Goal: Task Accomplishment & Management: Manage account settings

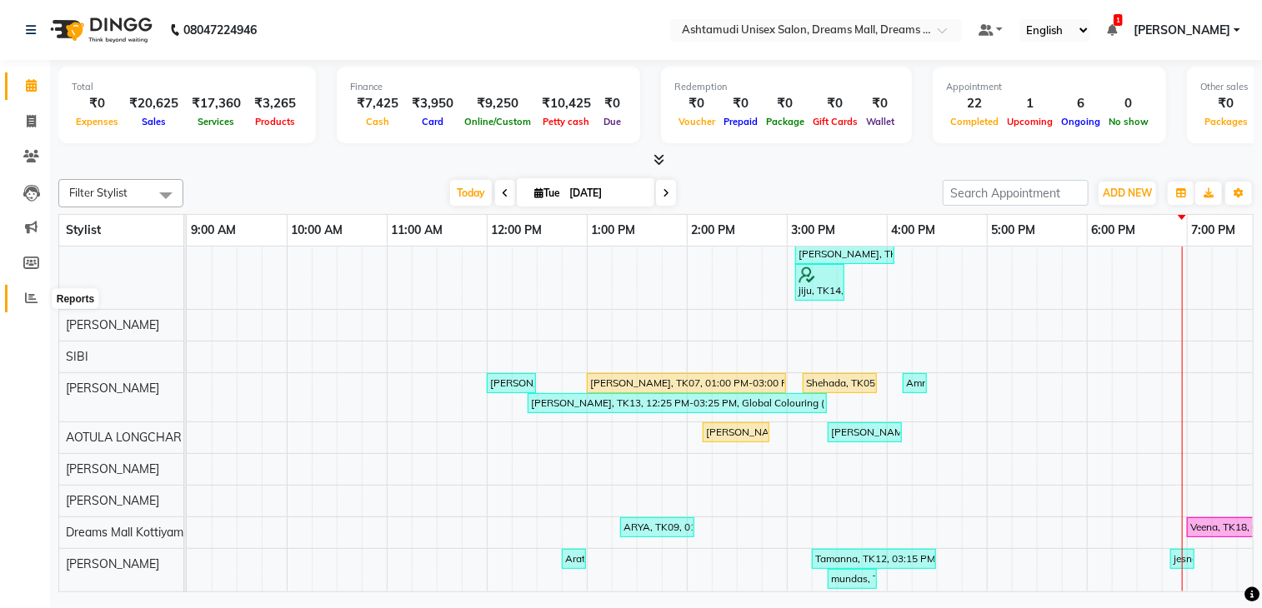
click at [25, 292] on icon at bounding box center [31, 298] width 13 height 13
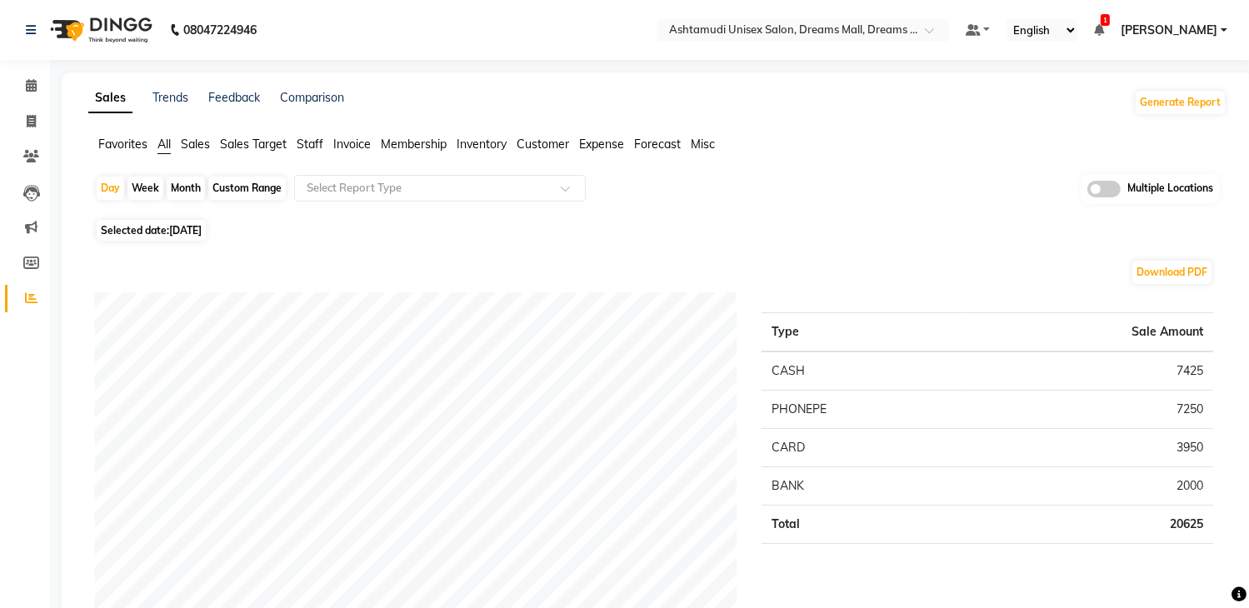
click at [1113, 184] on span at bounding box center [1104, 189] width 33 height 17
click at [1088, 192] on input "checkbox" at bounding box center [1088, 192] width 0 height 0
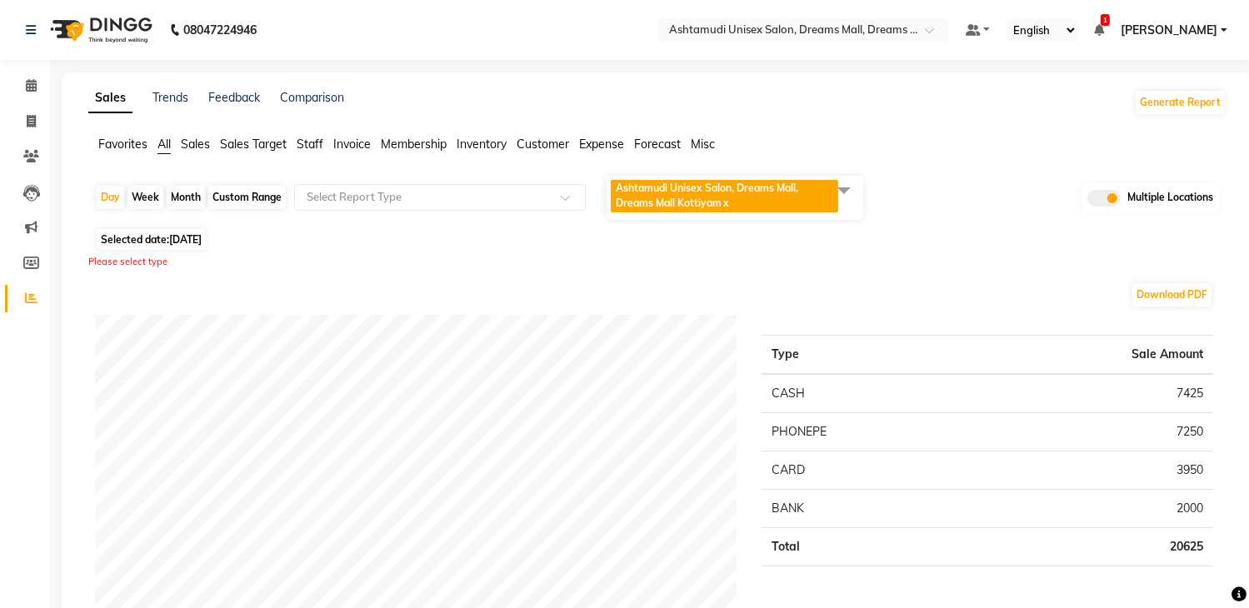
click at [843, 192] on span at bounding box center [844, 190] width 33 height 32
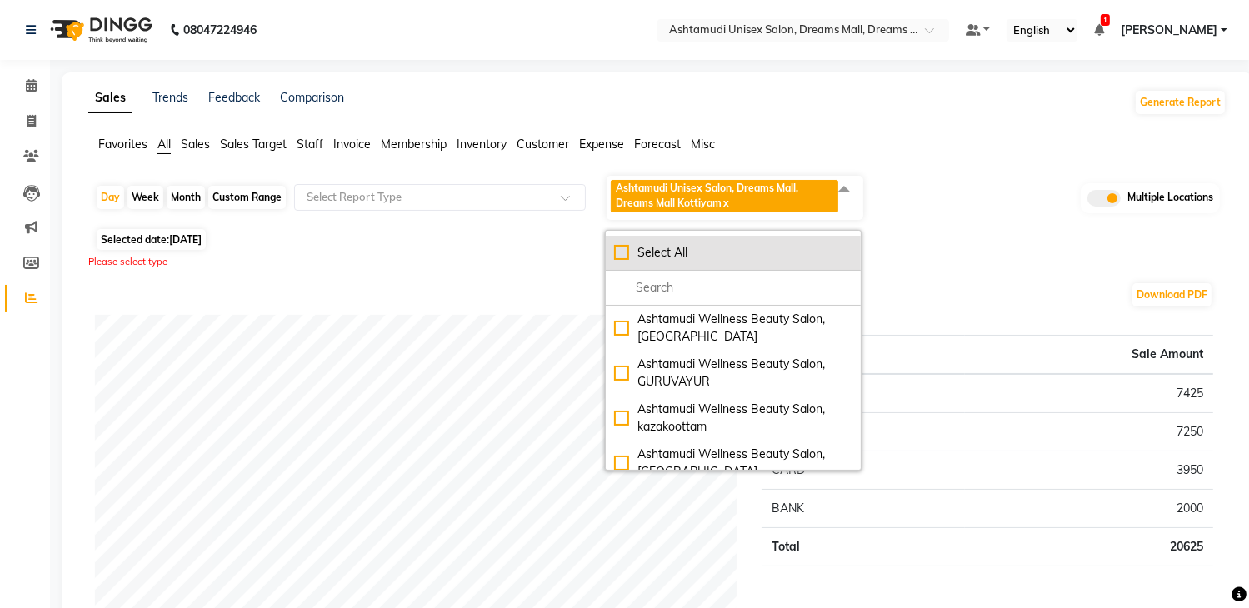
click at [787, 240] on li "Select All" at bounding box center [733, 253] width 255 height 35
checkbox input "true"
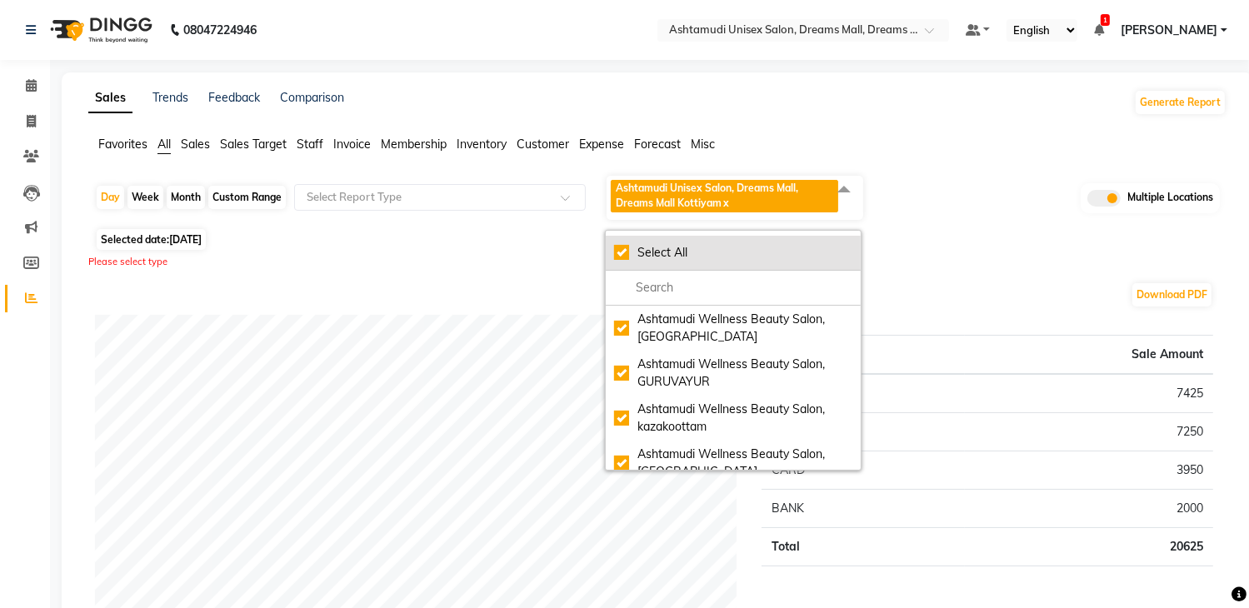
checkbox input "true"
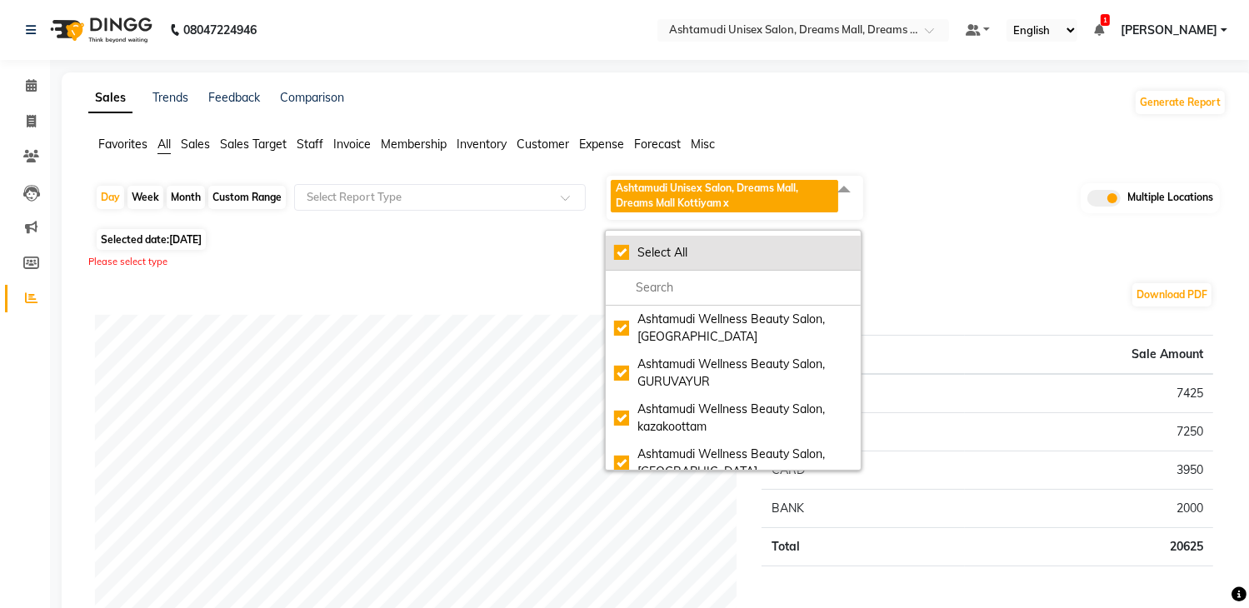
checkbox input "true"
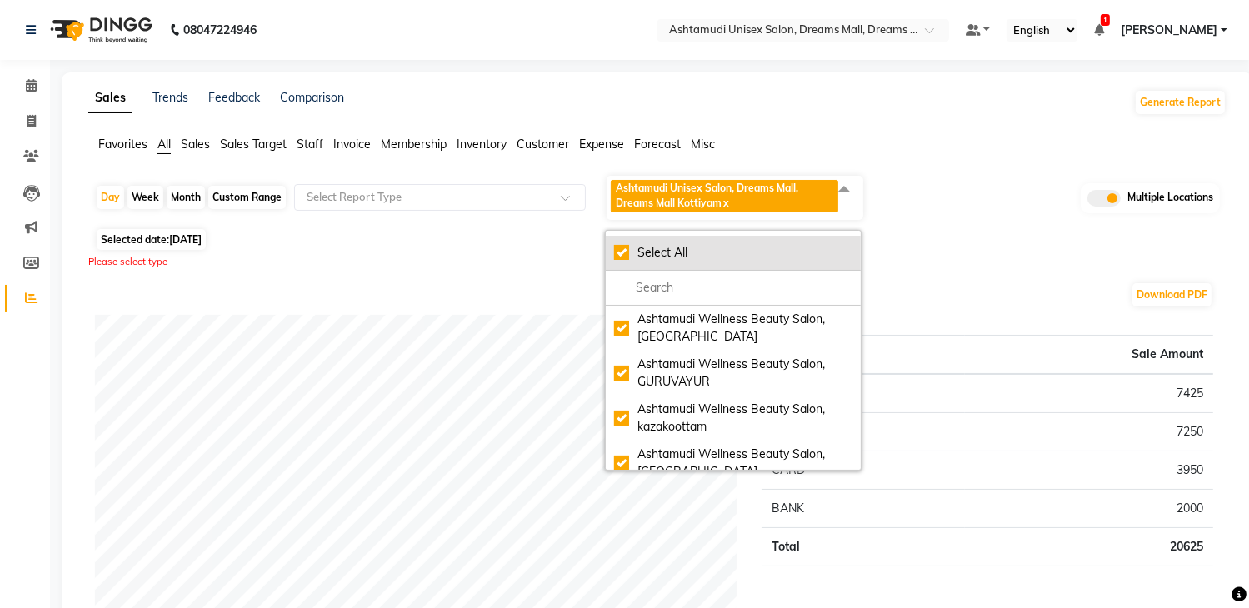
checkbox input "true"
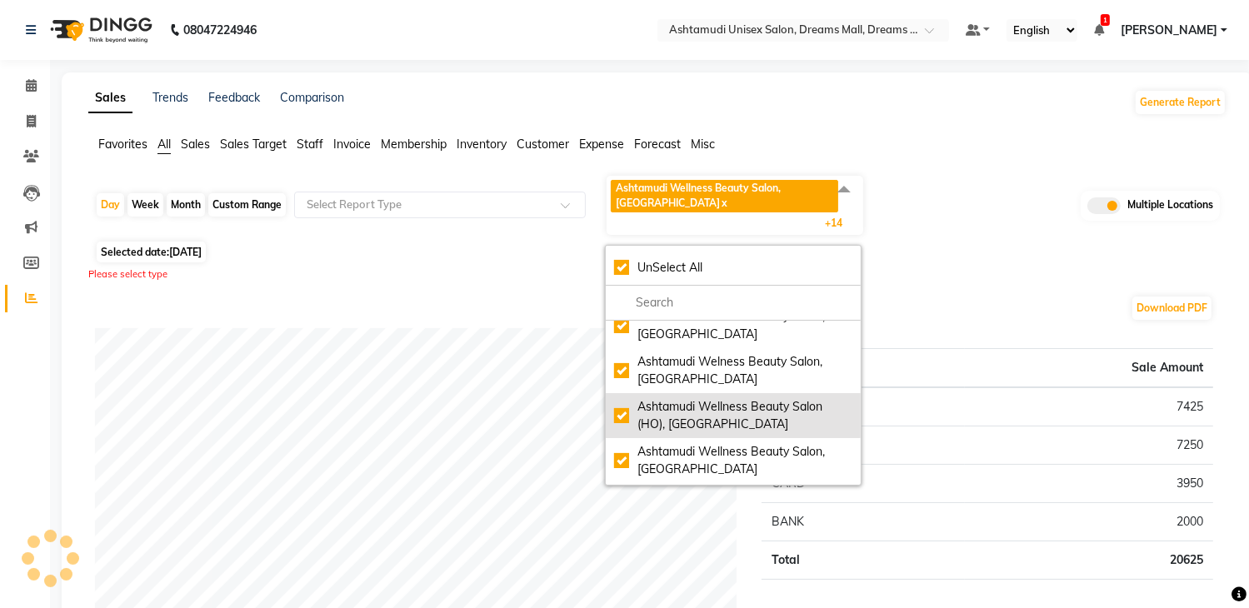
scroll to position [333, 0]
click at [741, 423] on div "Ashtamudi Wellness Beauty Salon (HO), [GEOGRAPHIC_DATA]" at bounding box center [733, 415] width 238 height 35
checkbox input "false"
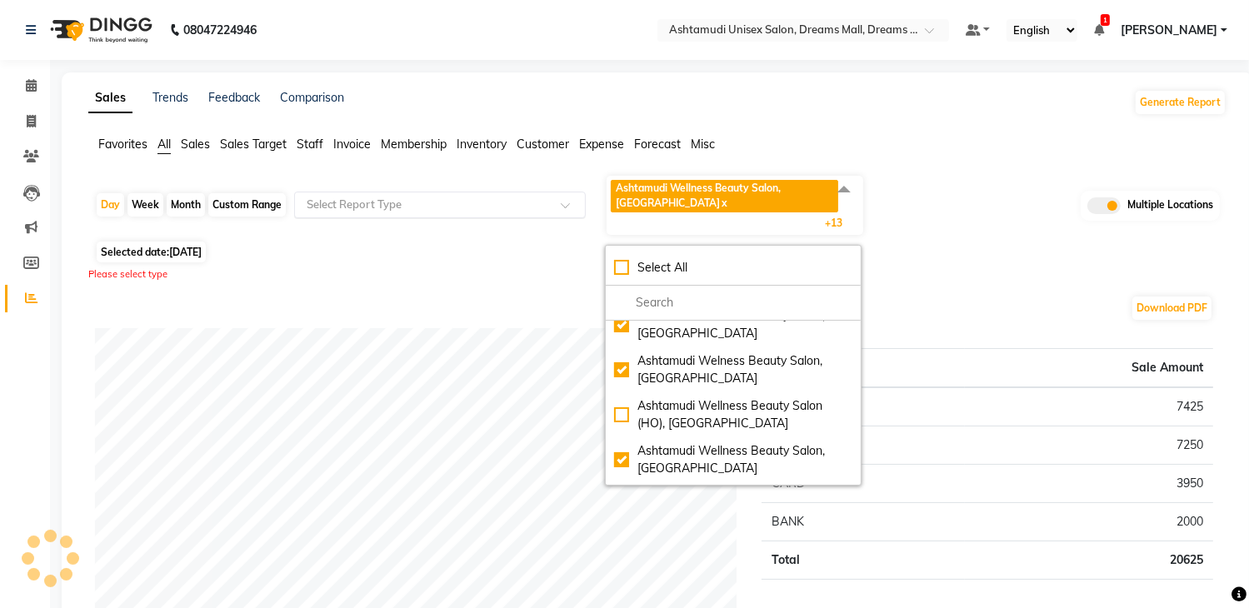
click at [475, 211] on input "text" at bounding box center [423, 205] width 240 height 17
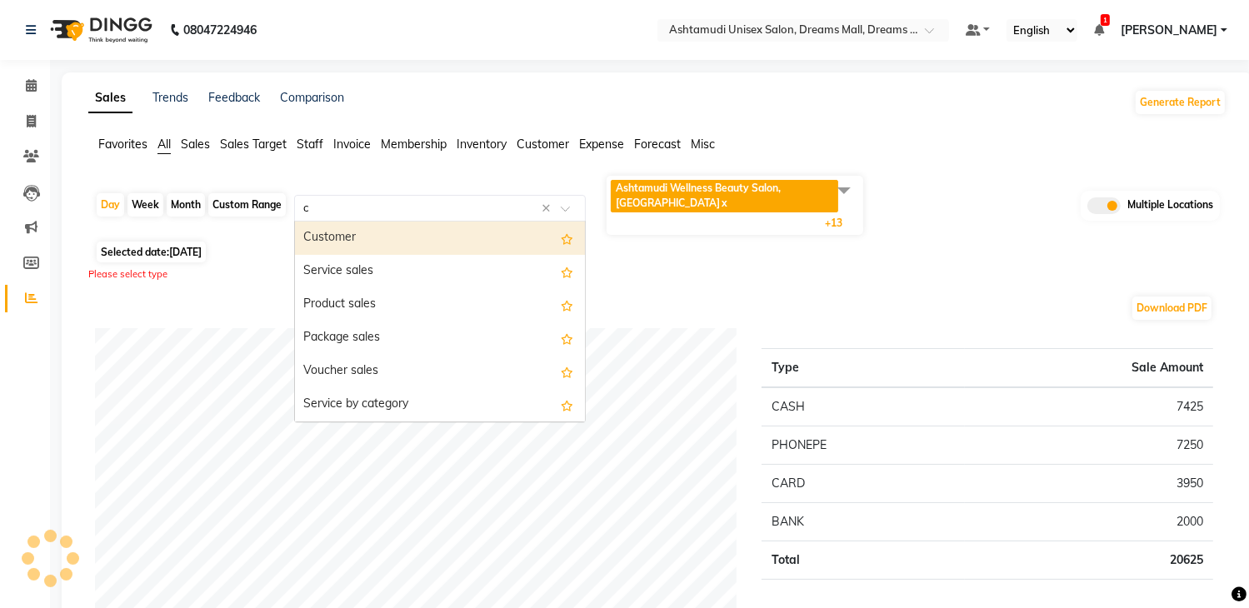
type input "ce"
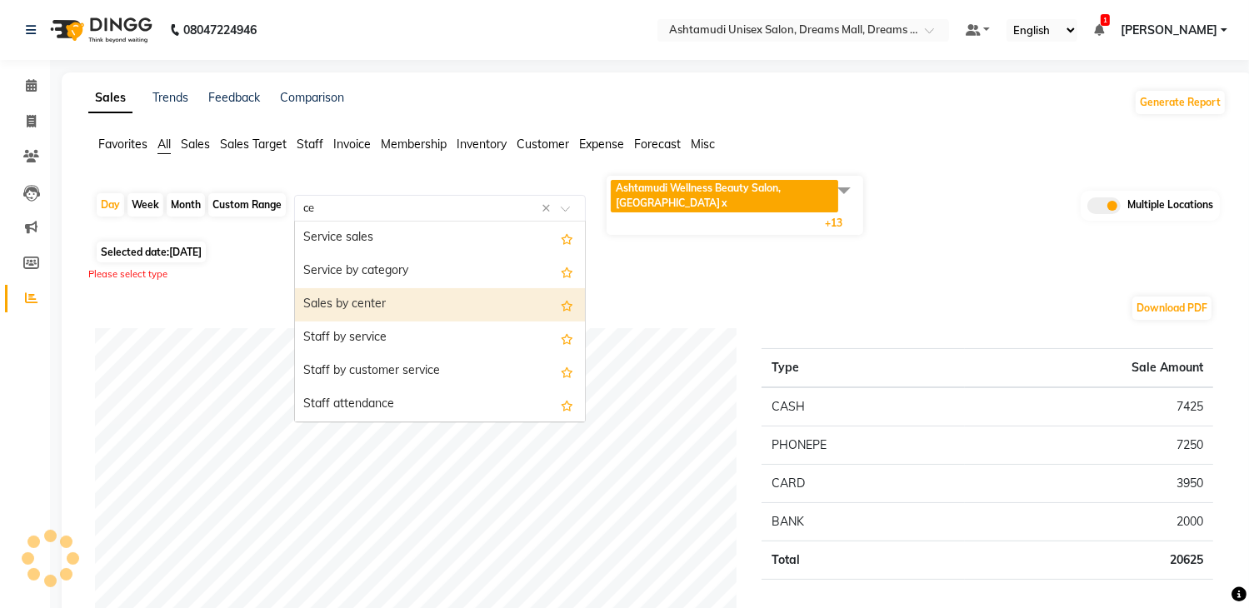
click at [434, 308] on div "Sales by center" at bounding box center [440, 304] width 290 height 33
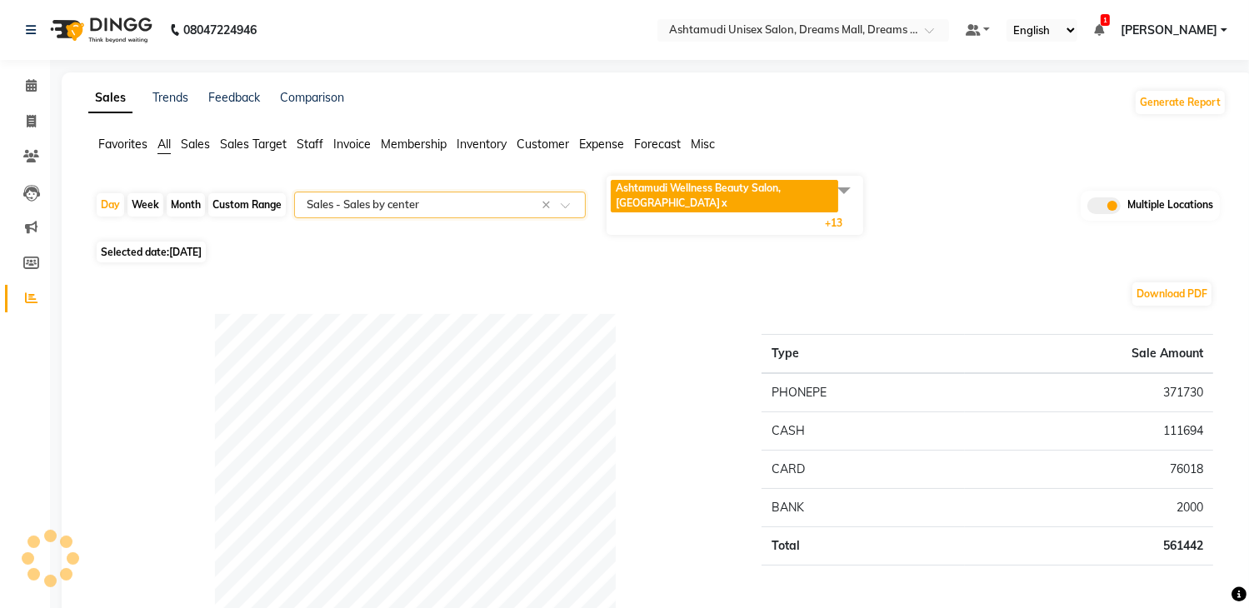
select select "full_report"
select select "csv"
click at [202, 144] on span "Sales" at bounding box center [195, 144] width 29 height 15
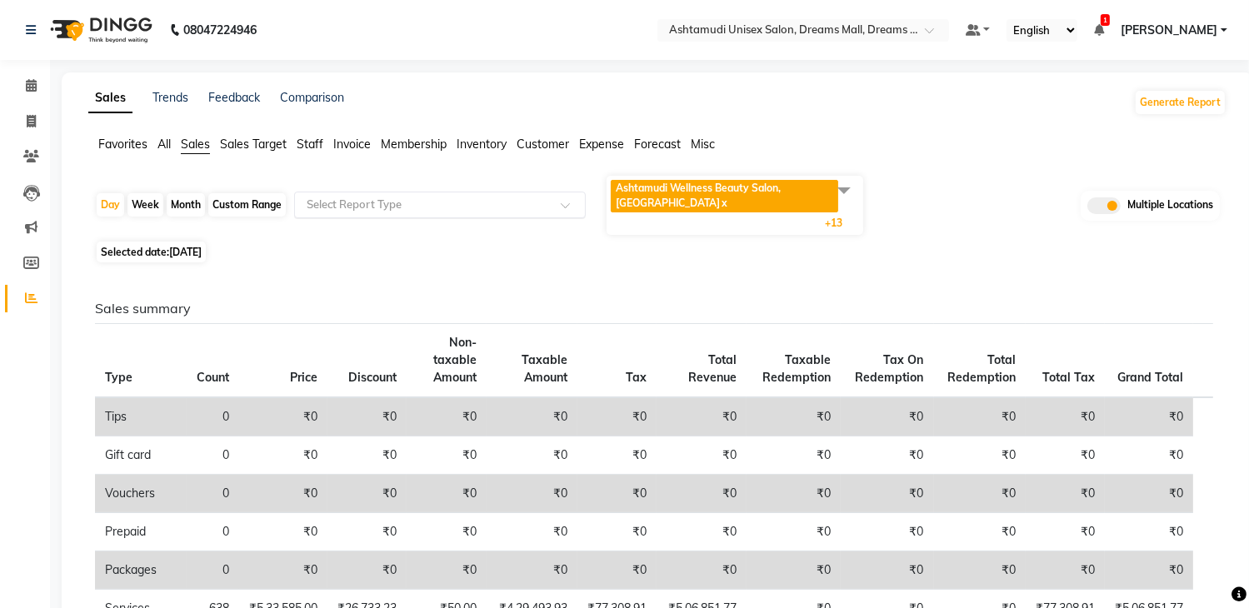
click at [411, 193] on div "Select Report Type" at bounding box center [440, 205] width 292 height 27
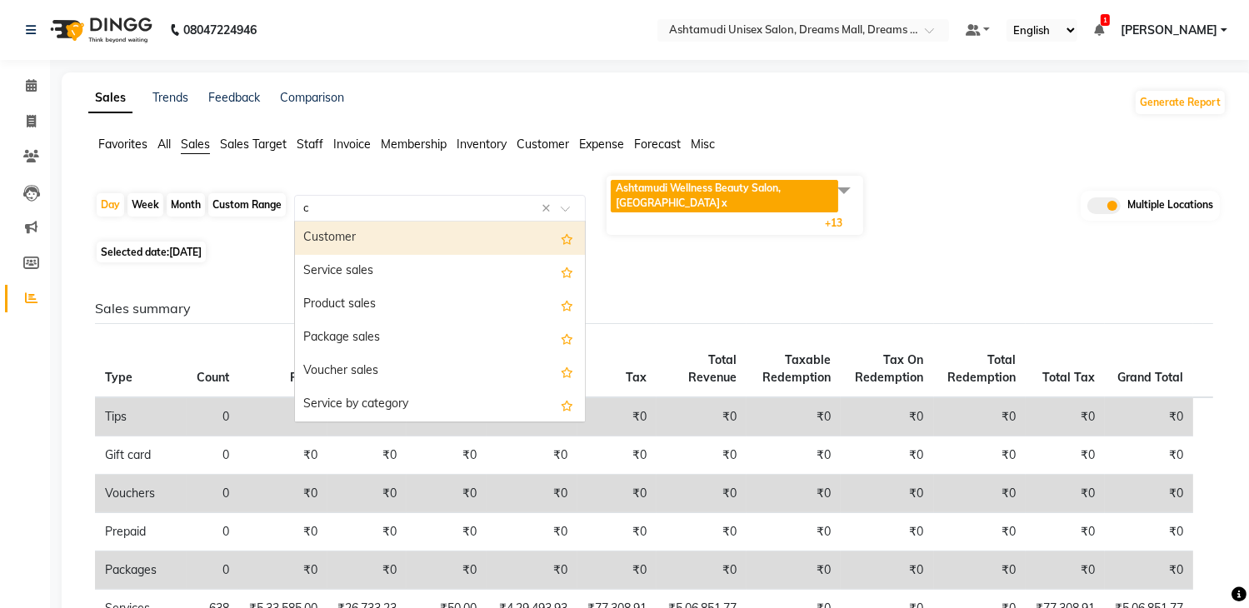
type input "ce"
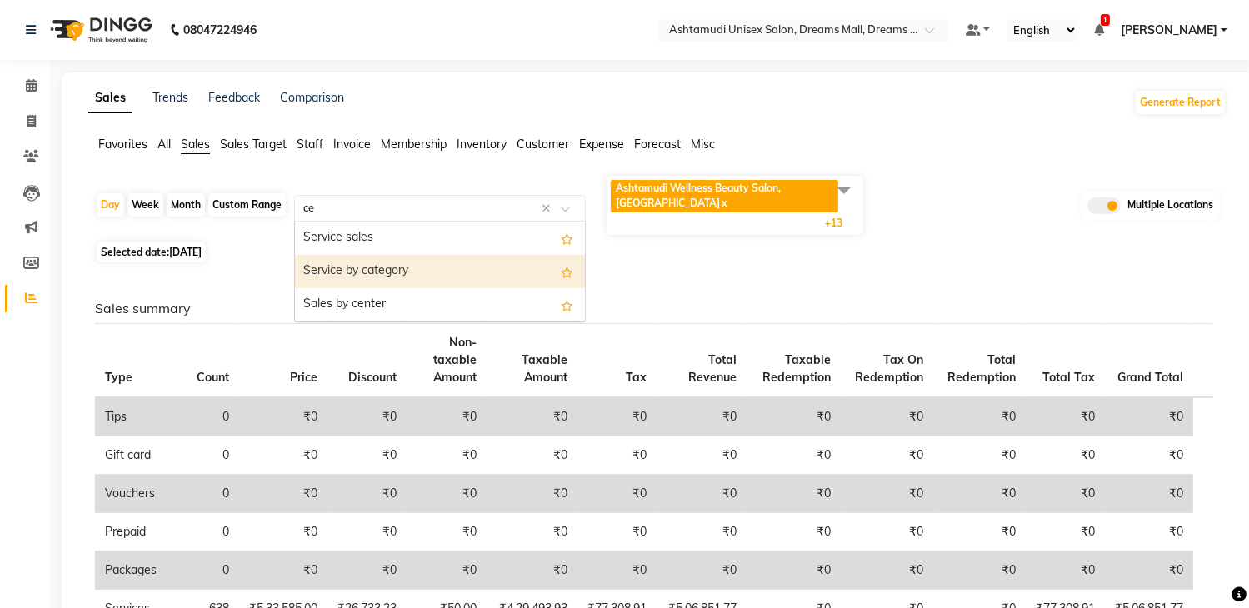
click at [393, 288] on div "Sales by center" at bounding box center [440, 304] width 290 height 33
select select "full_report"
select select "csv"
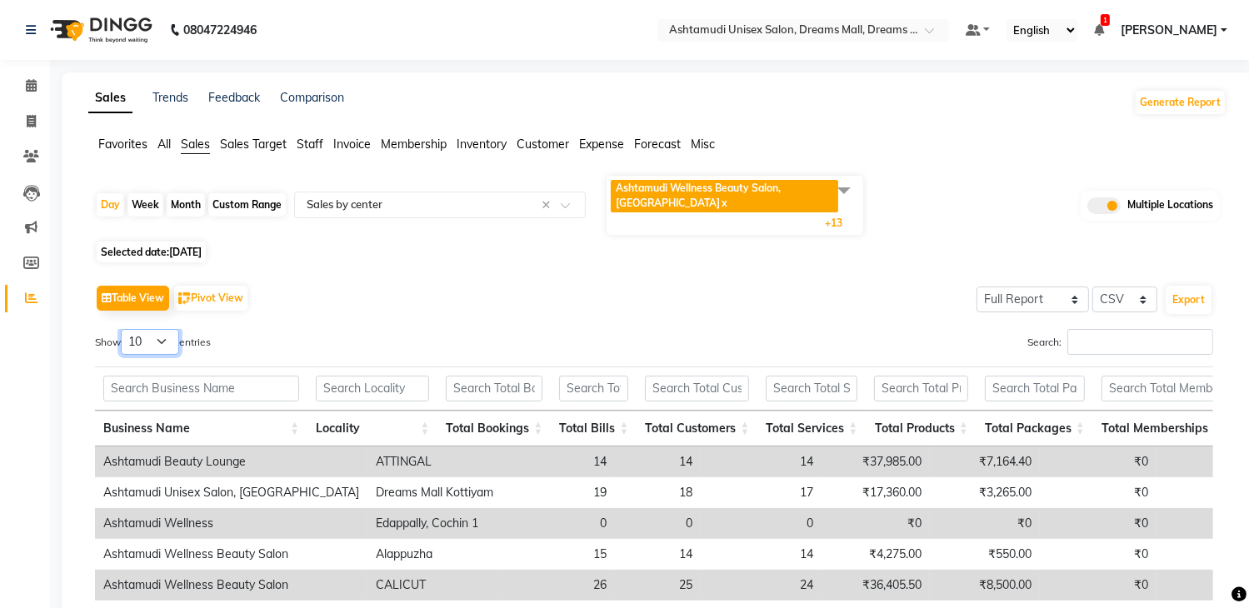
click at [168, 343] on select "10 25 50 100" at bounding box center [150, 342] width 58 height 26
select select "25"
click at [123, 329] on select "10 25 50 100" at bounding box center [150, 342] width 58 height 26
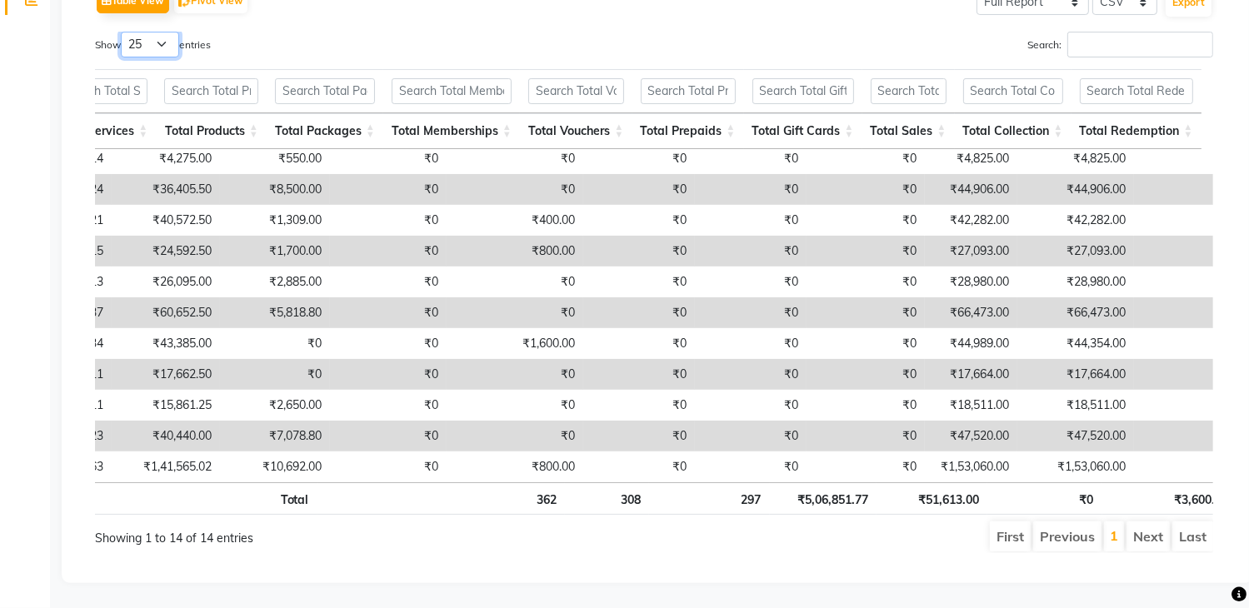
scroll to position [0, 710]
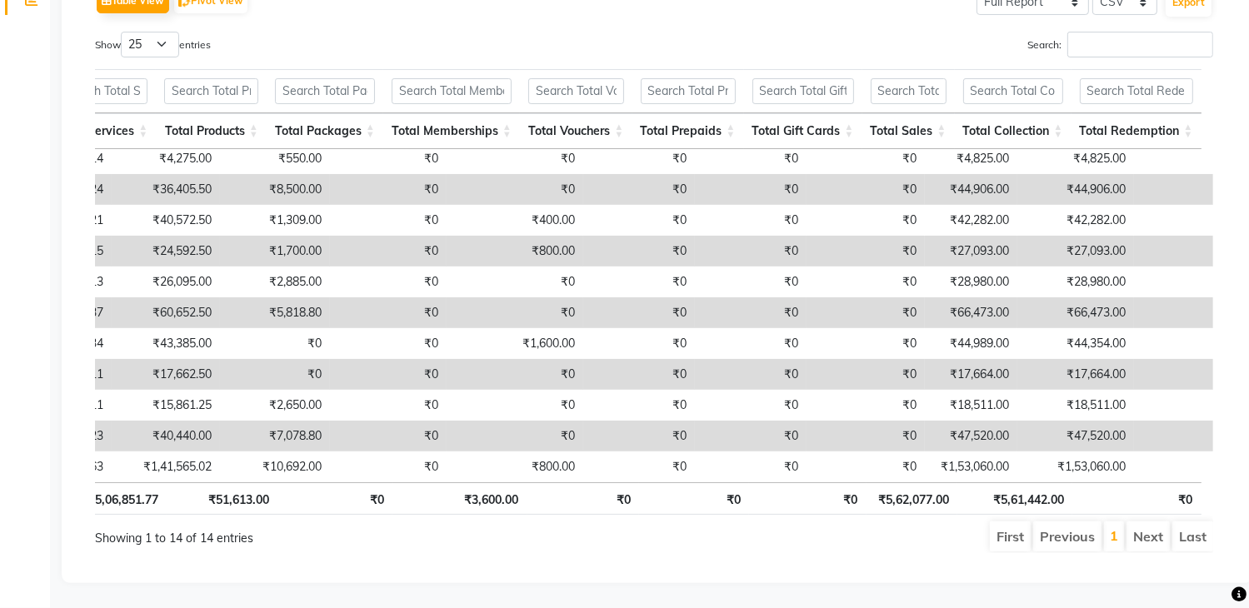
click at [1213, 156] on div "Business Name Locality Total Bookings Total Bills Total Customers Total Service…" at bounding box center [654, 315] width 1118 height 333
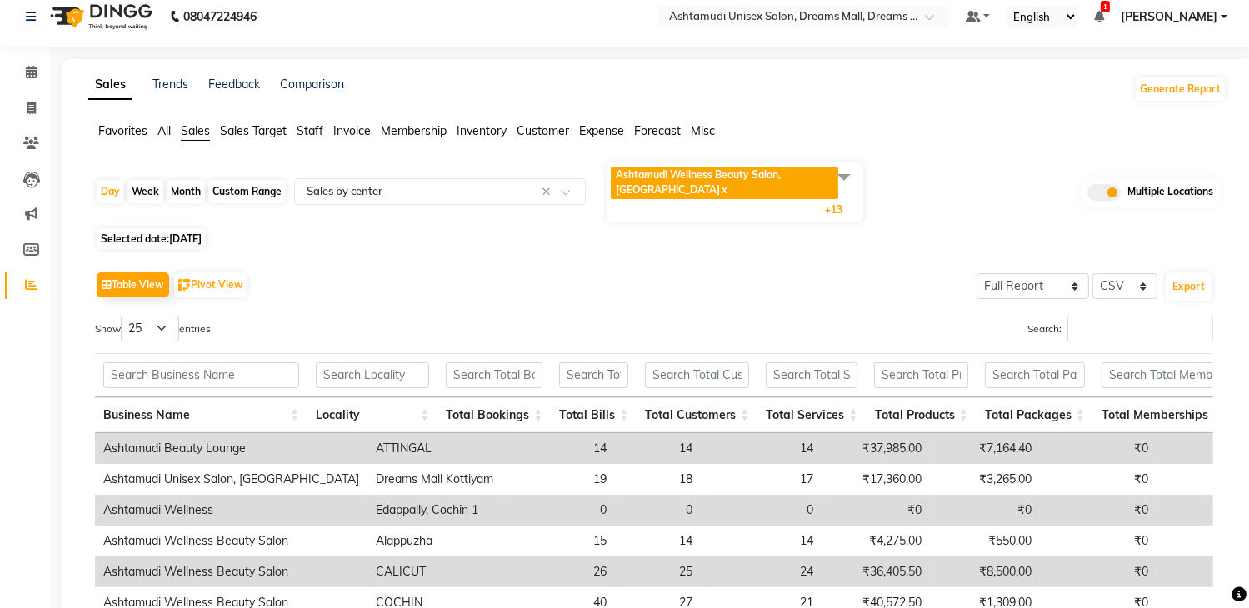
scroll to position [0, 0]
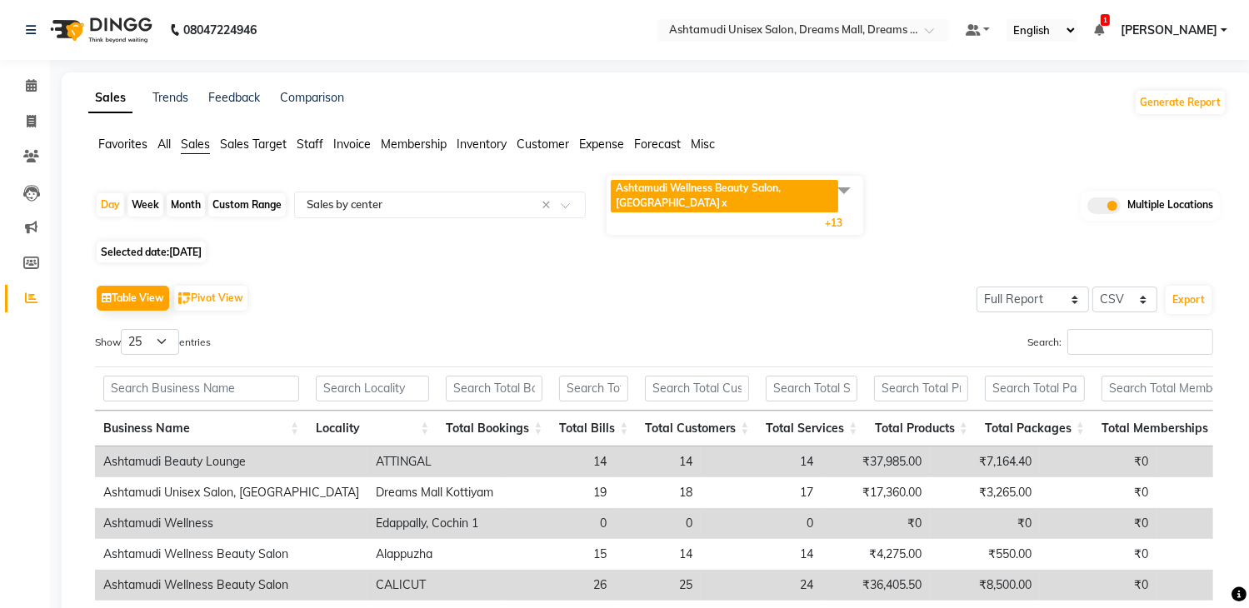
click at [104, 34] on img at bounding box center [100, 30] width 114 height 47
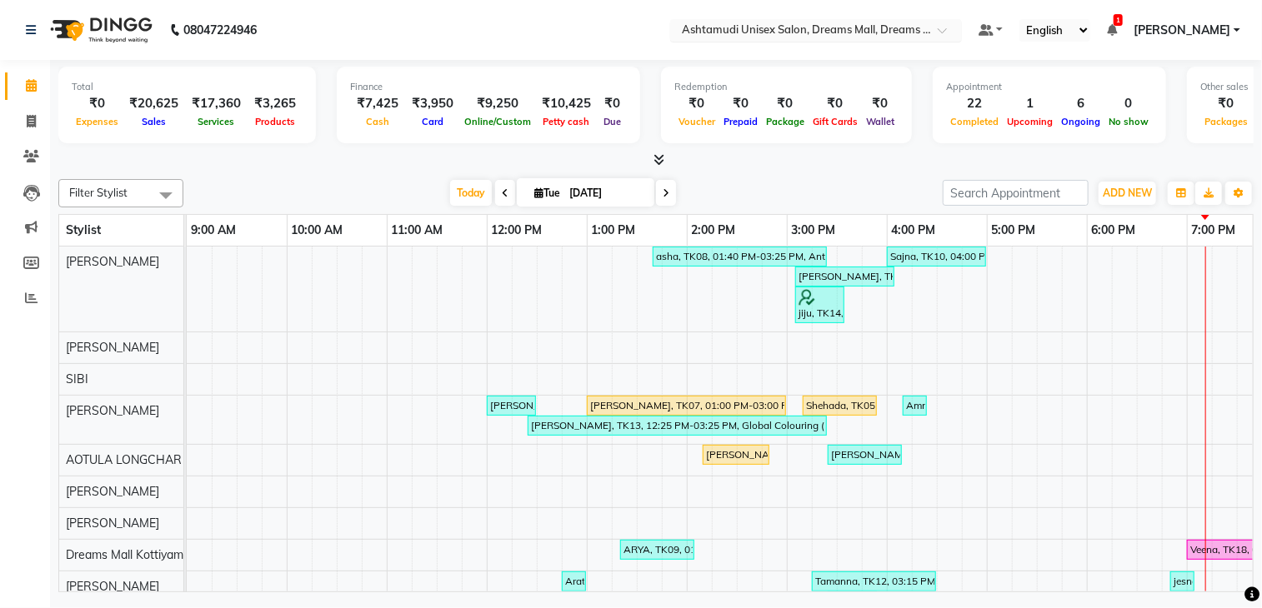
click at [847, 28] on input "text" at bounding box center [799, 31] width 242 height 17
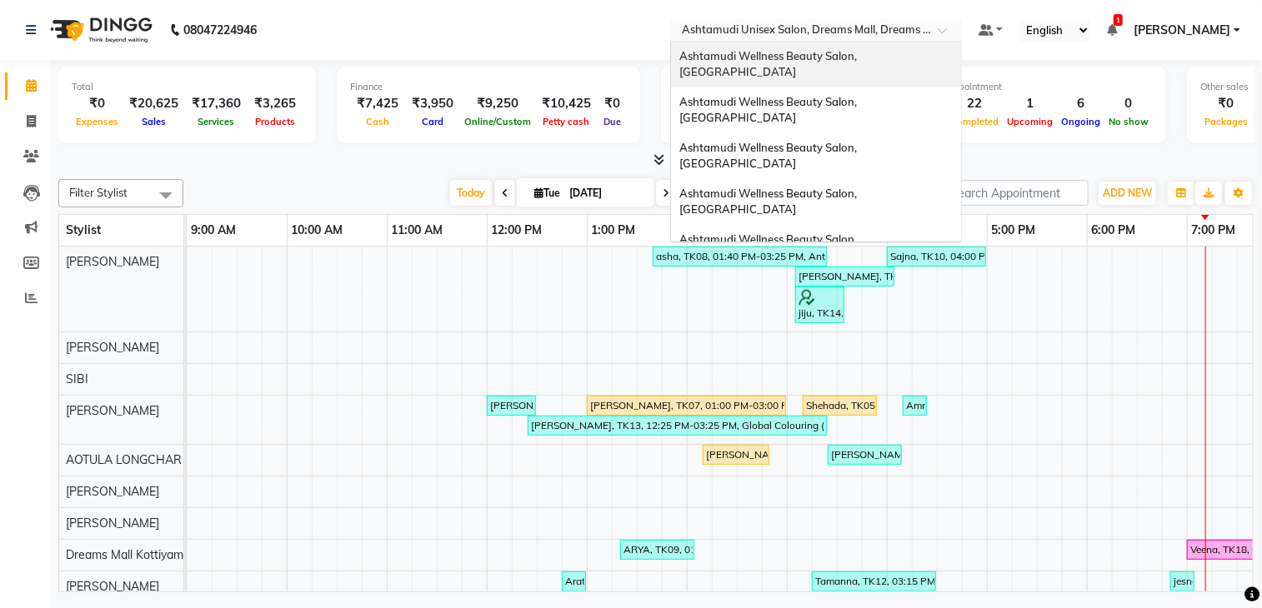
click at [850, 58] on span "Ashtamudi Wellness Beauty Salon, [GEOGRAPHIC_DATA]" at bounding box center [769, 64] width 180 height 30
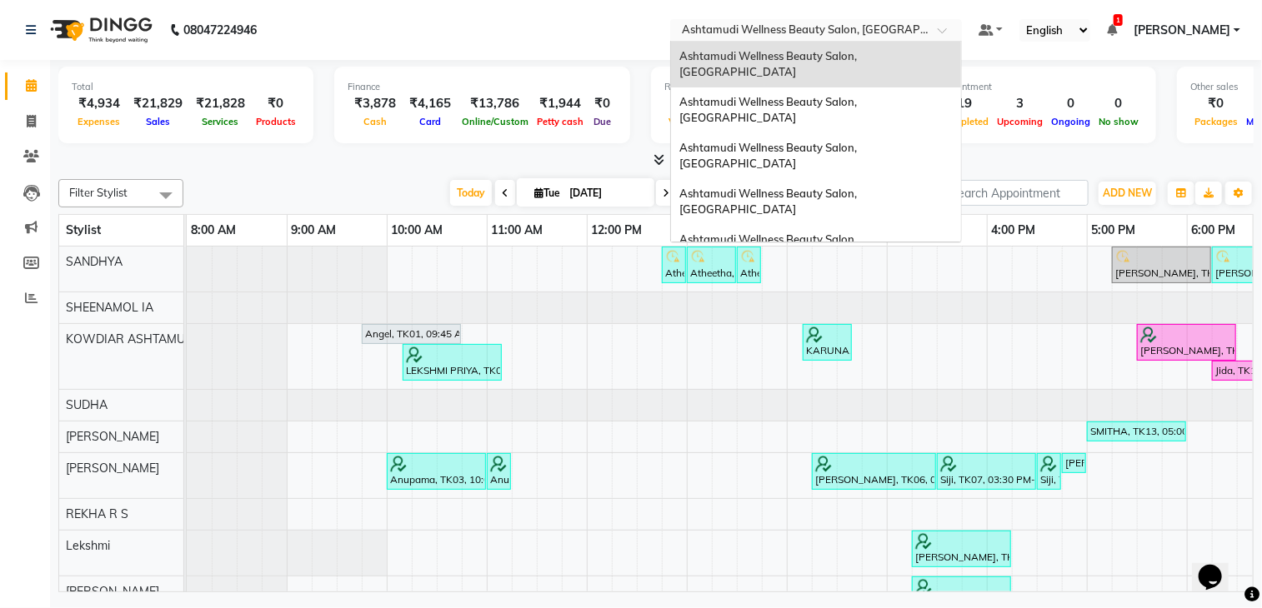
click at [853, 32] on input "text" at bounding box center [799, 31] width 242 height 17
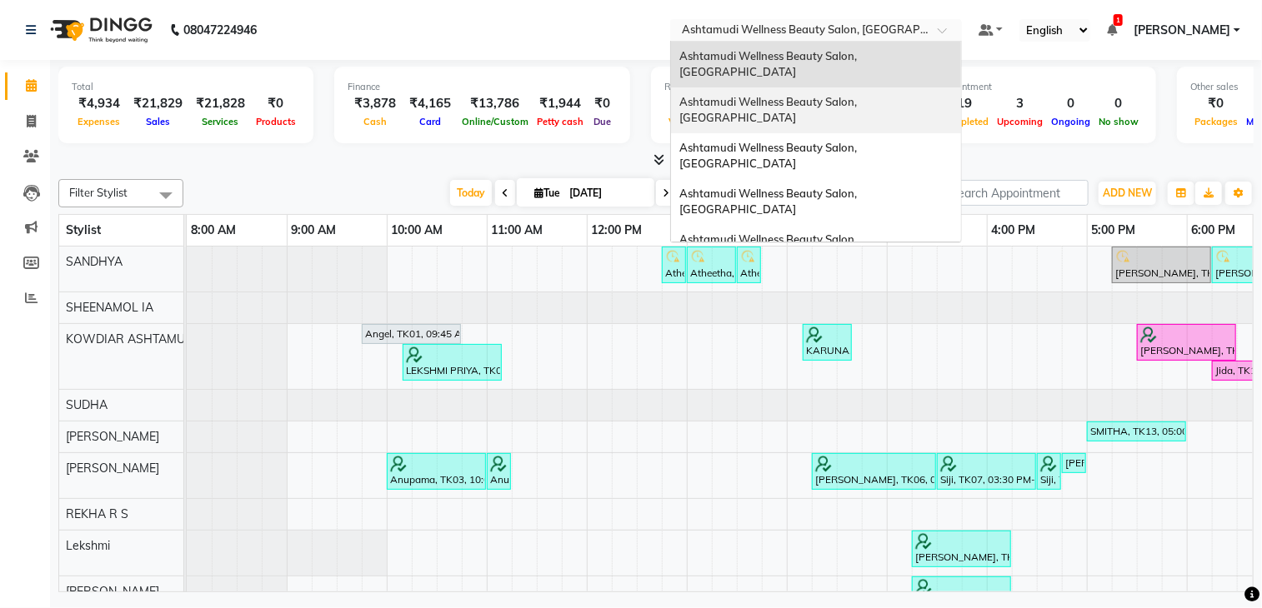
click at [859, 95] on span "Ashtamudi Wellness Beauty Salon, [GEOGRAPHIC_DATA]" at bounding box center [769, 110] width 180 height 30
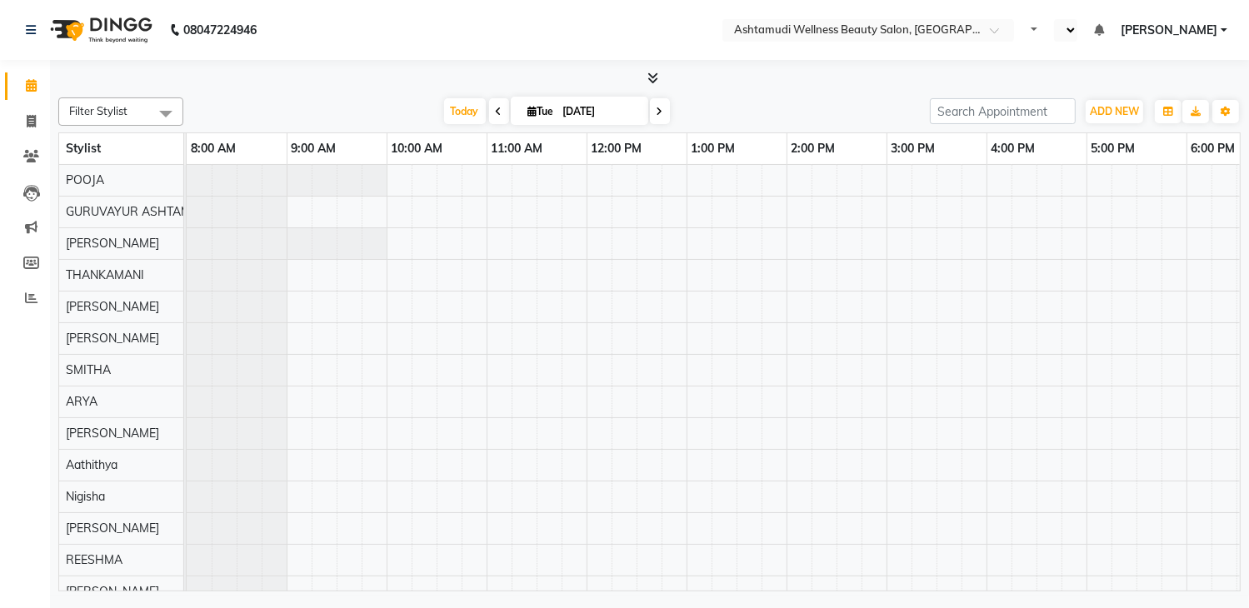
select select "en"
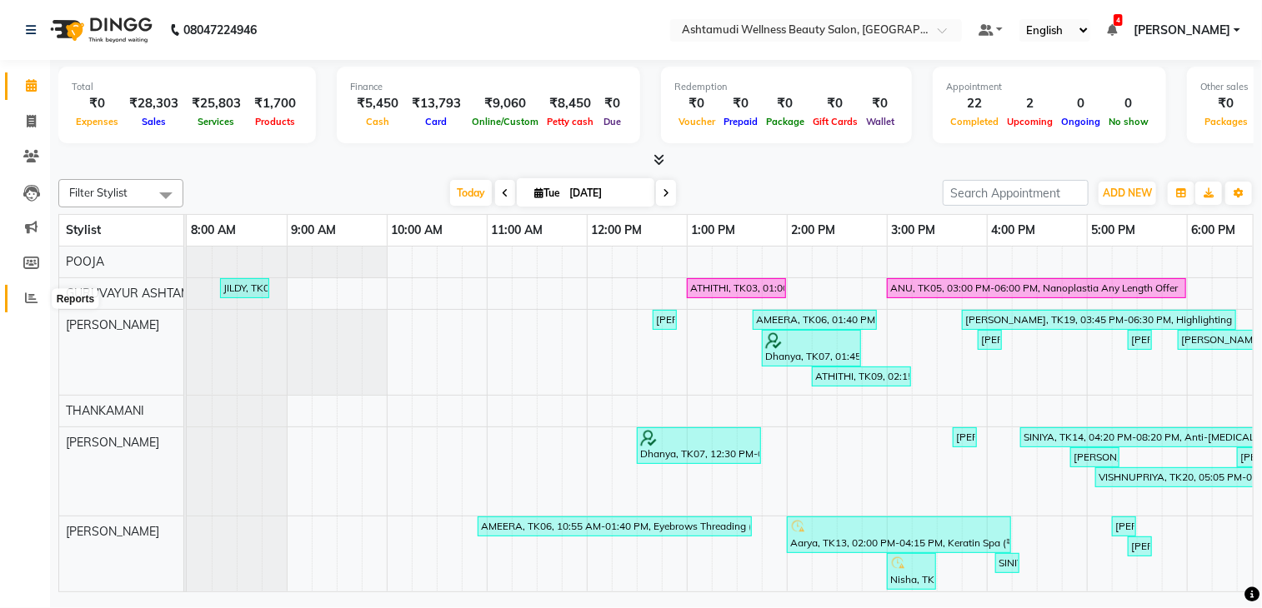
click at [28, 303] on icon at bounding box center [31, 298] width 13 height 13
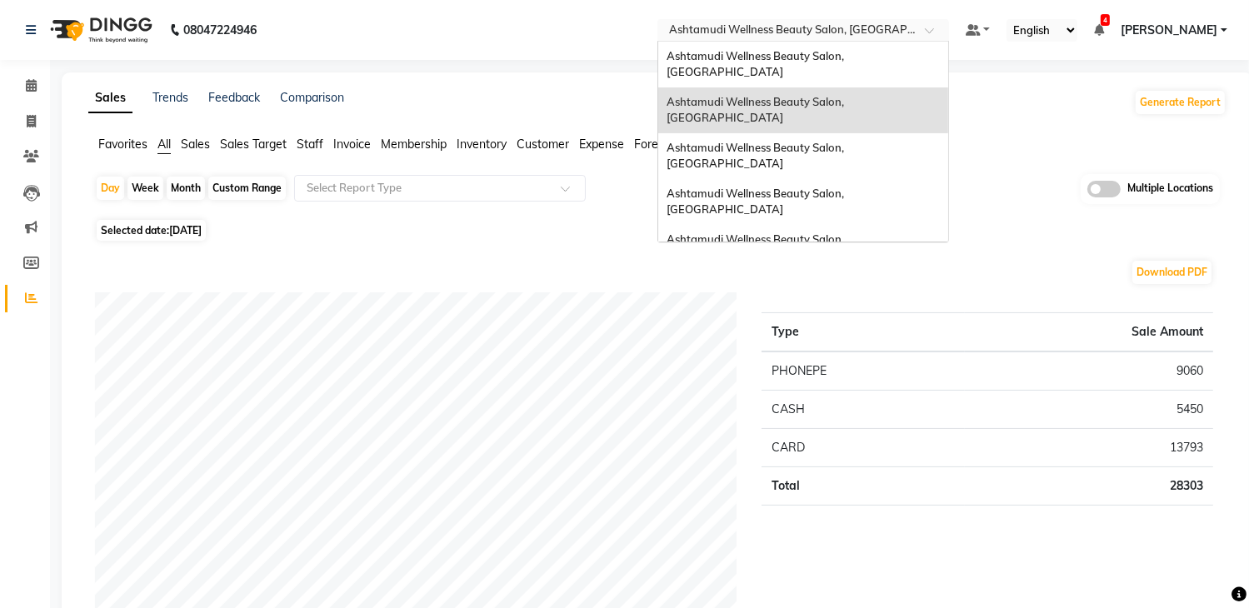
click at [852, 38] on input "text" at bounding box center [787, 31] width 242 height 17
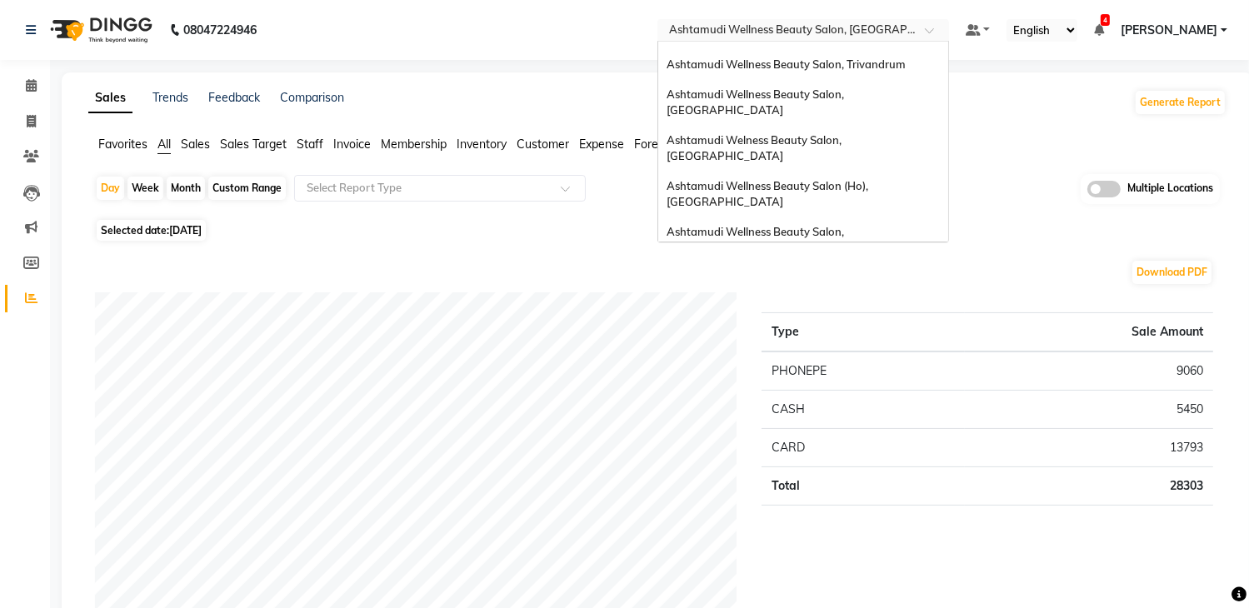
scroll to position [260, 0]
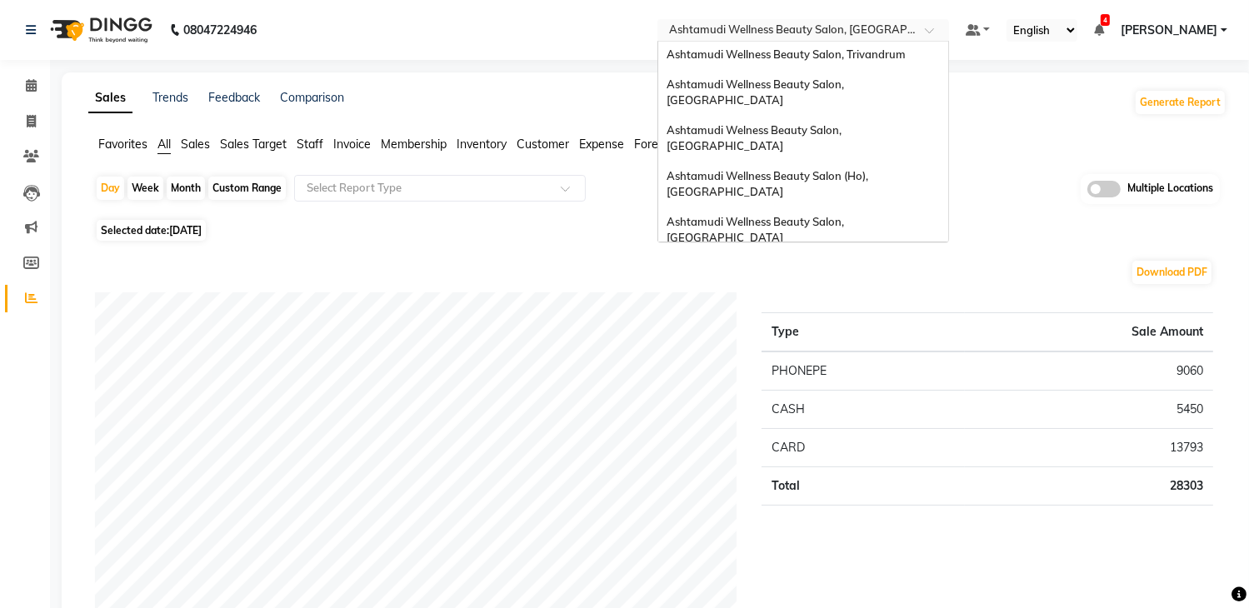
click at [843, 374] on div "Ashtamudi Unisex Salon, Dreams Mall, Dreams Mall Kottiyam" at bounding box center [803, 397] width 290 height 46
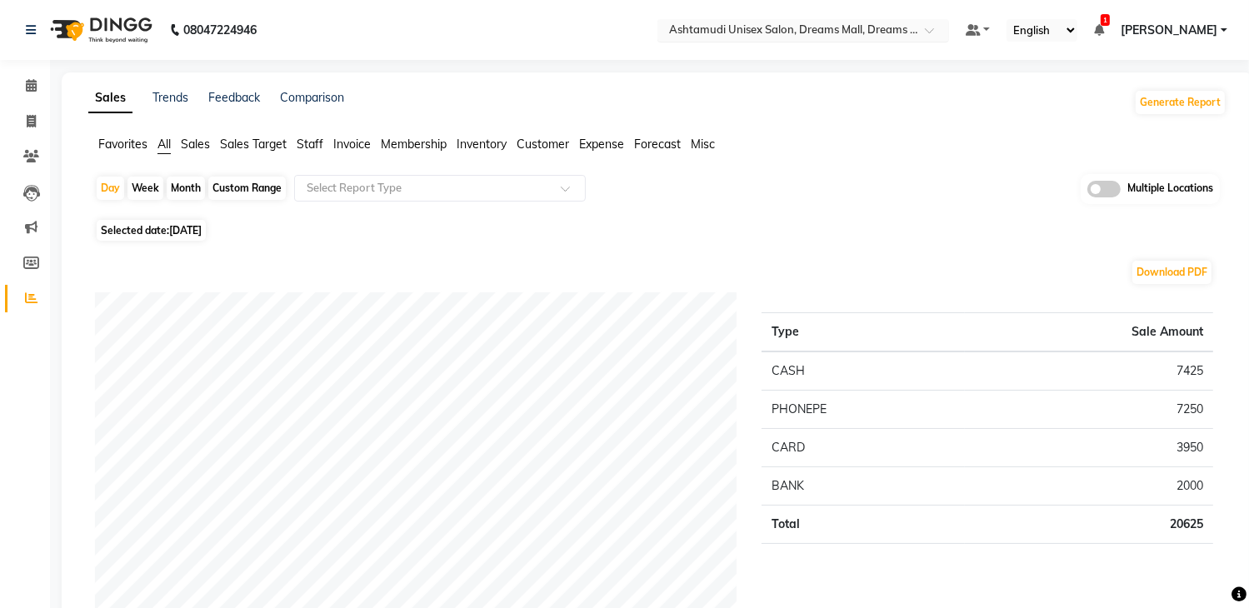
click at [884, 25] on input "text" at bounding box center [787, 31] width 242 height 17
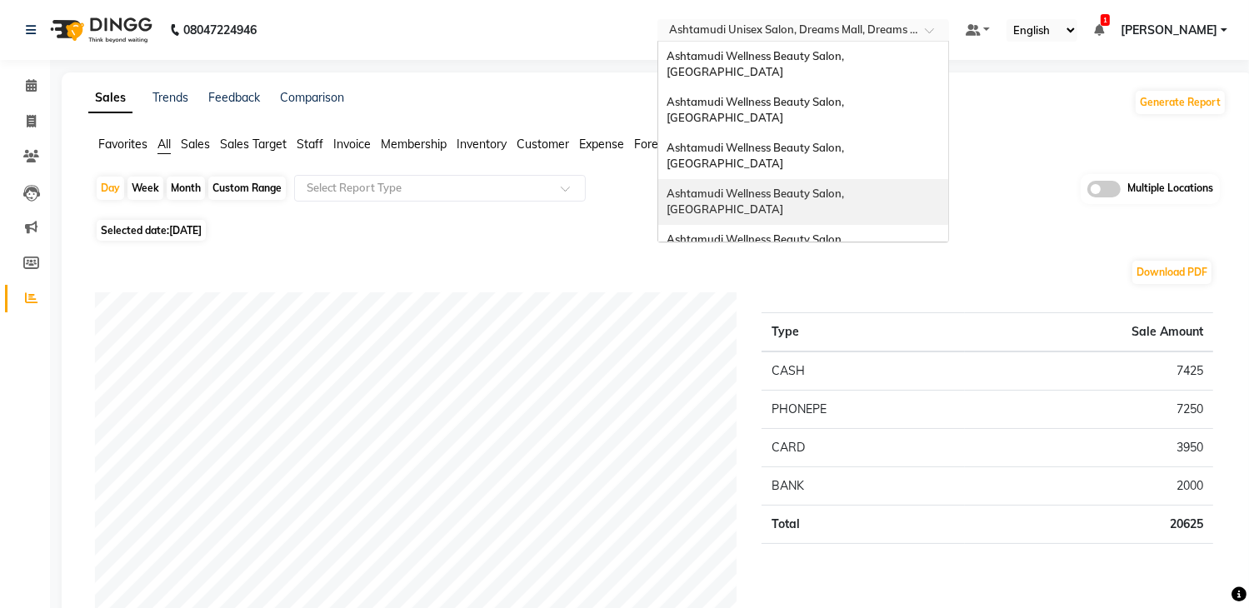
click at [876, 179] on div "Ashtamudi Wellness Beauty Salon, [GEOGRAPHIC_DATA]" at bounding box center [803, 202] width 290 height 46
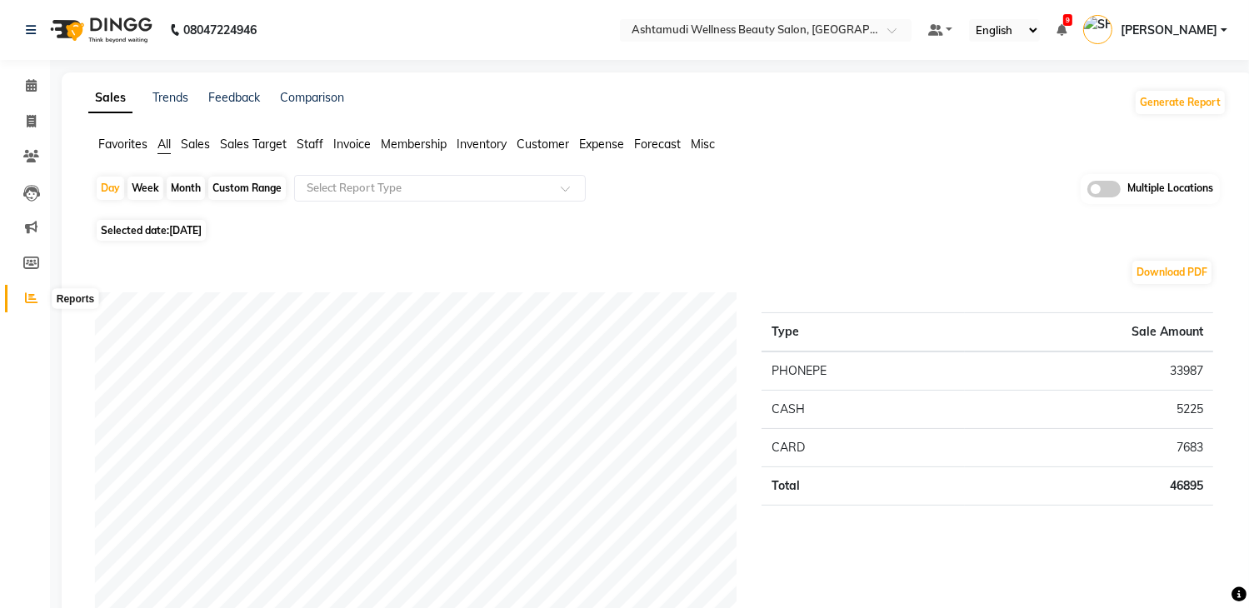
click at [27, 296] on icon at bounding box center [31, 298] width 13 height 13
click at [1112, 188] on span at bounding box center [1104, 189] width 33 height 17
click at [1088, 192] on input "checkbox" at bounding box center [1088, 192] width 0 height 0
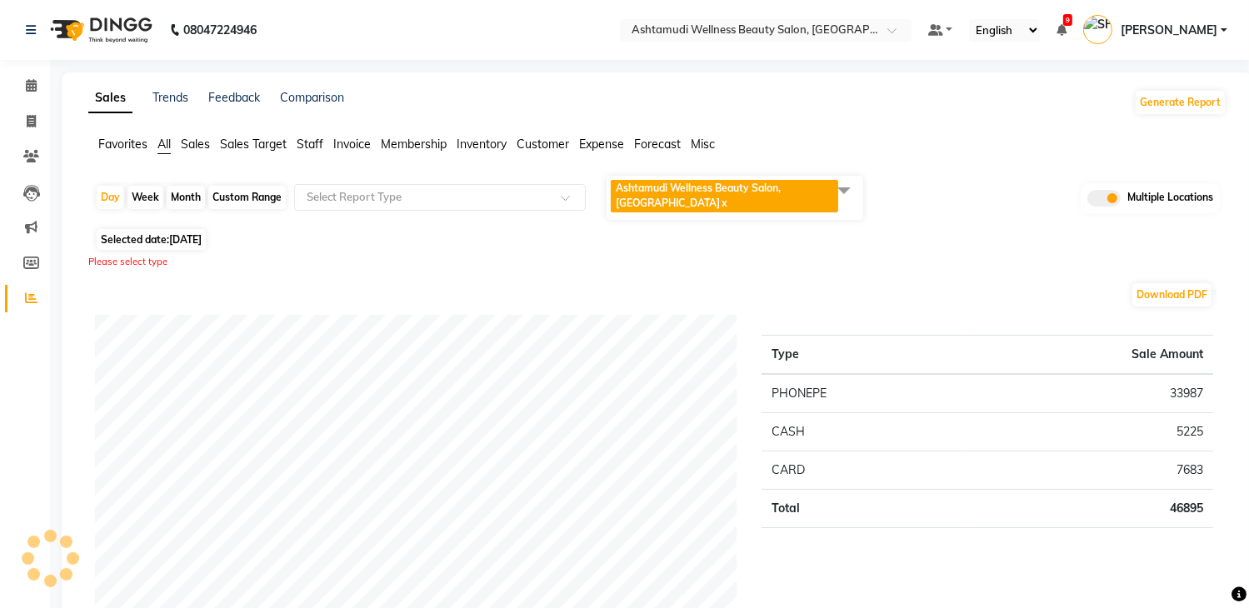
click at [847, 201] on span at bounding box center [844, 190] width 33 height 32
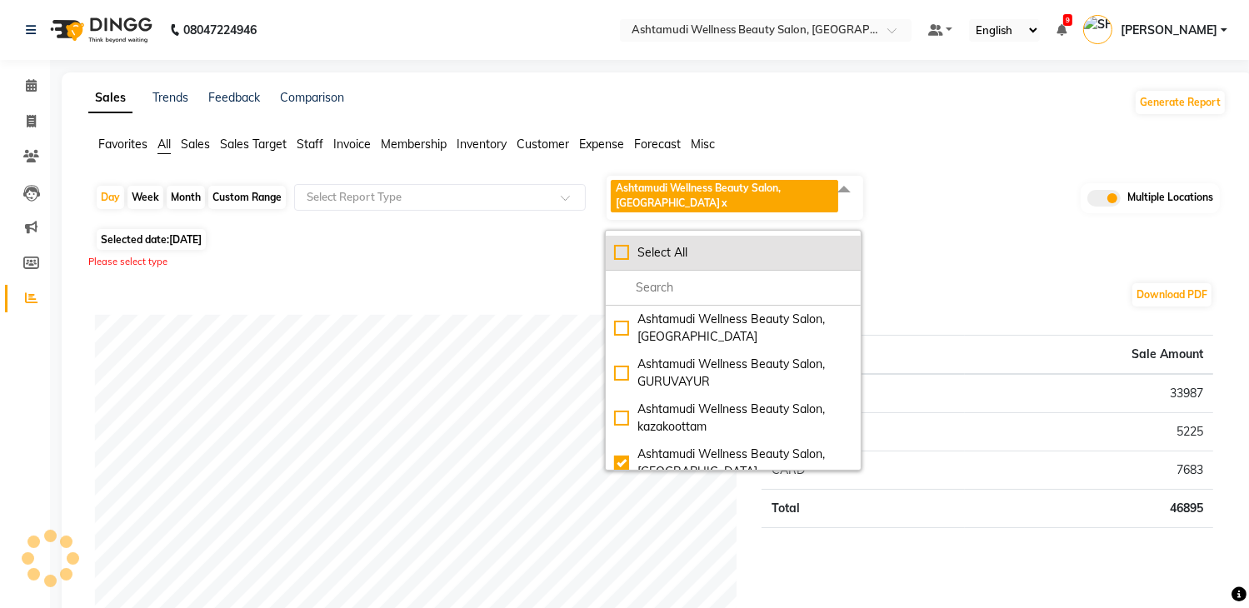
click at [809, 254] on div "Select All" at bounding box center [733, 253] width 238 height 18
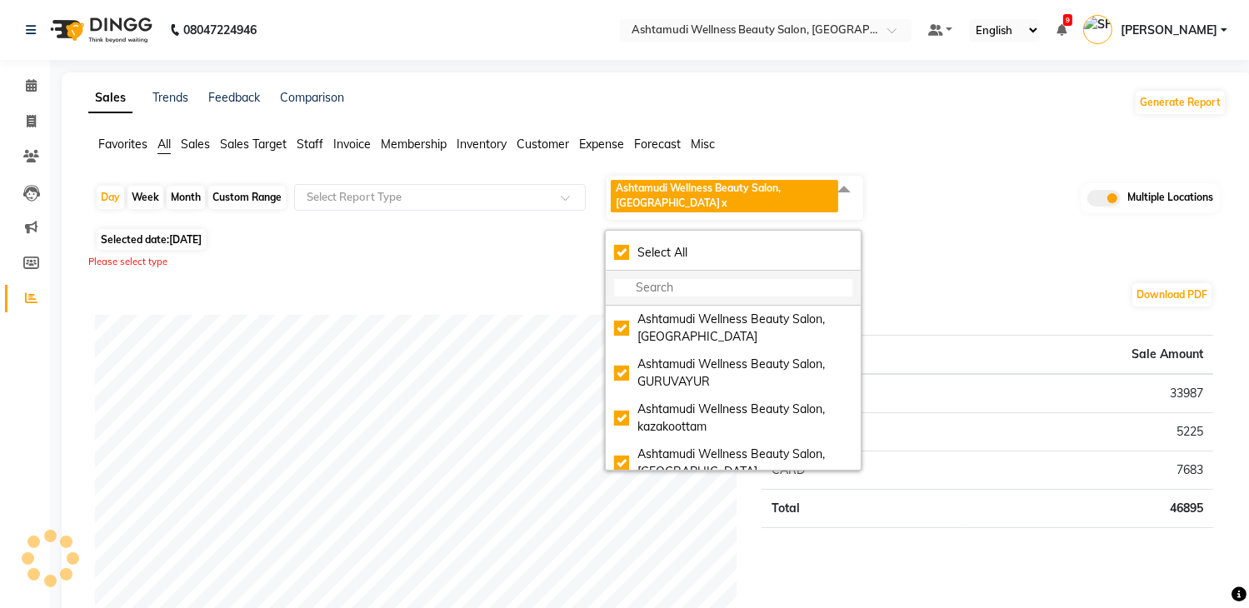
checkbox input "true"
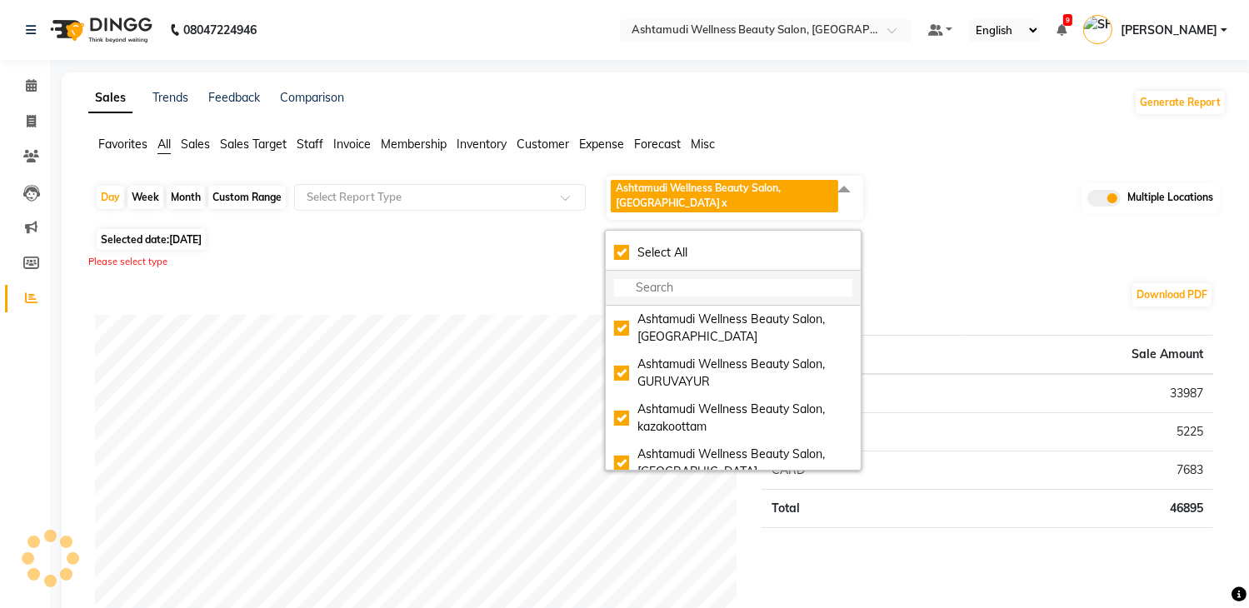
checkbox input "true"
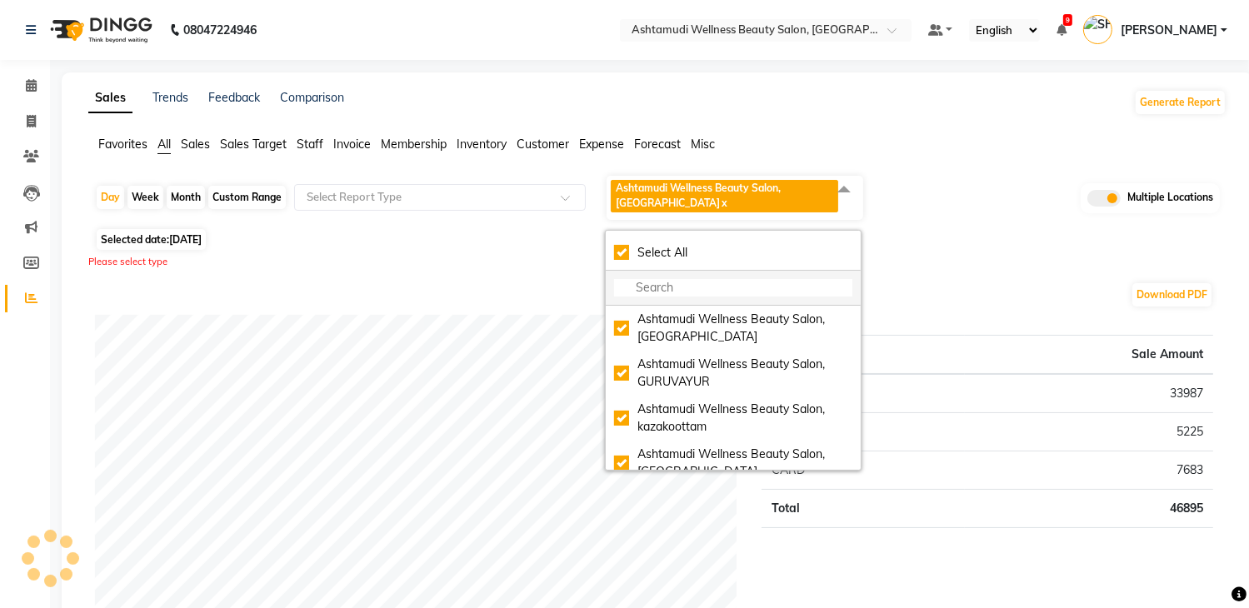
checkbox input "true"
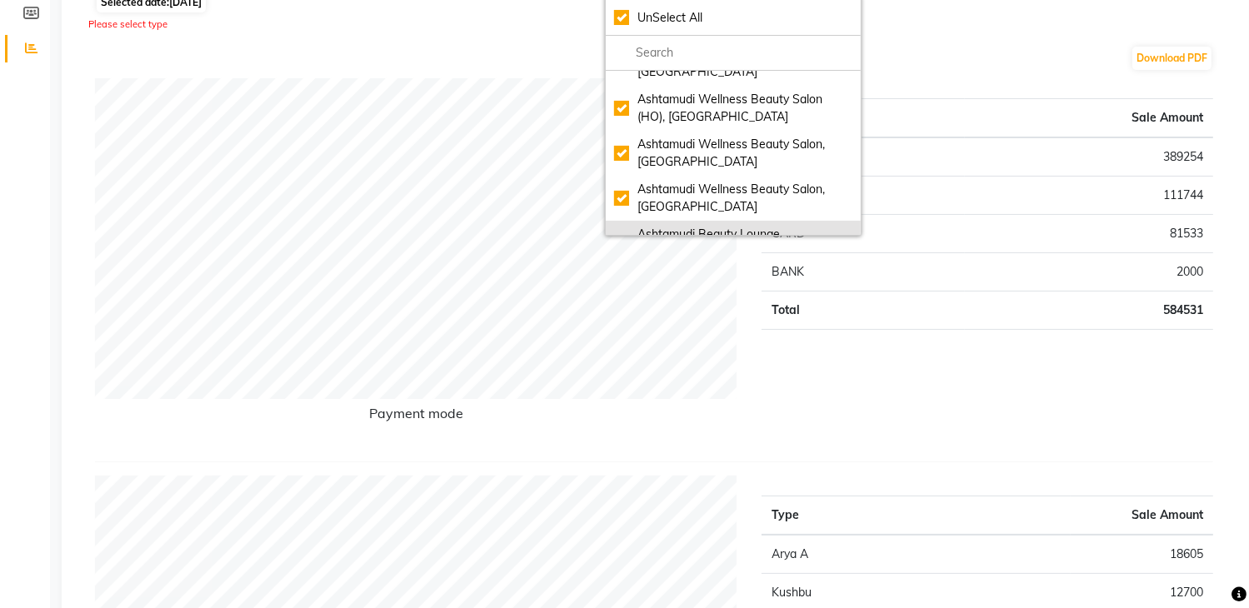
scroll to position [343, 0]
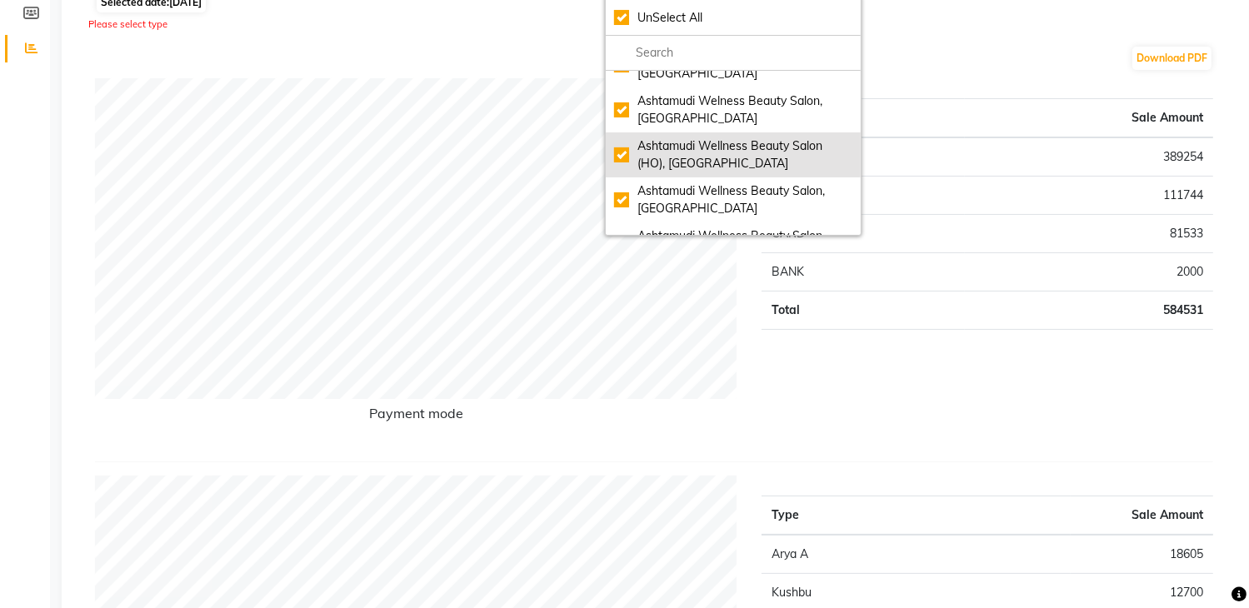
click at [688, 160] on div "Ashtamudi Wellness Beauty Salon (HO), [GEOGRAPHIC_DATA]" at bounding box center [733, 155] width 238 height 35
checkbox input "false"
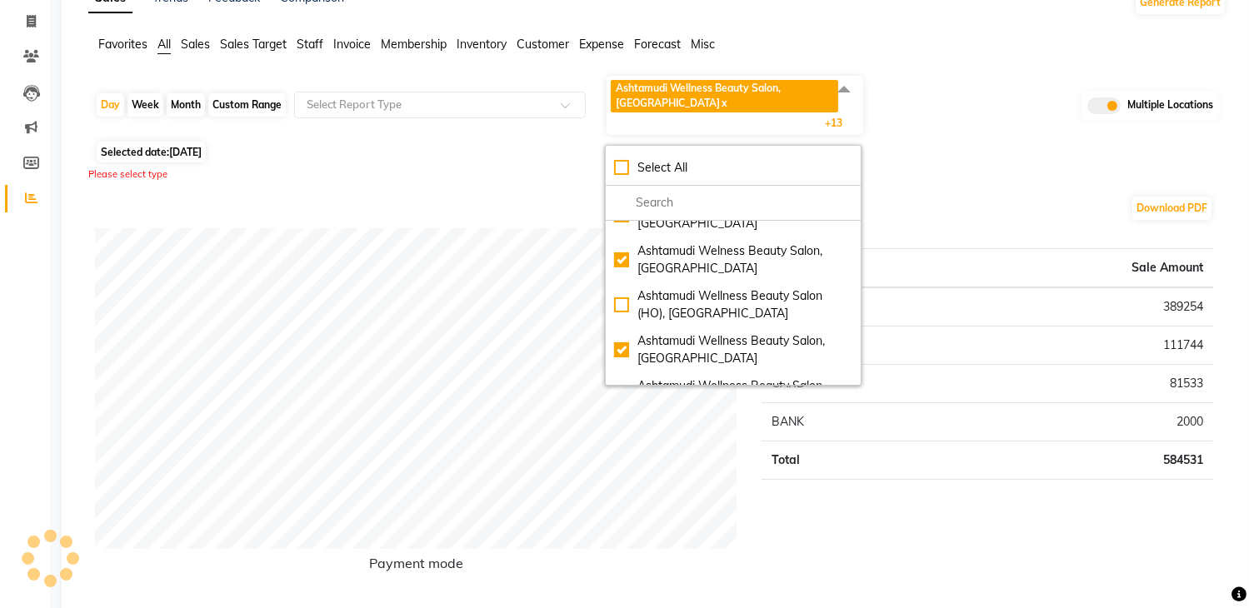
scroll to position [83, 0]
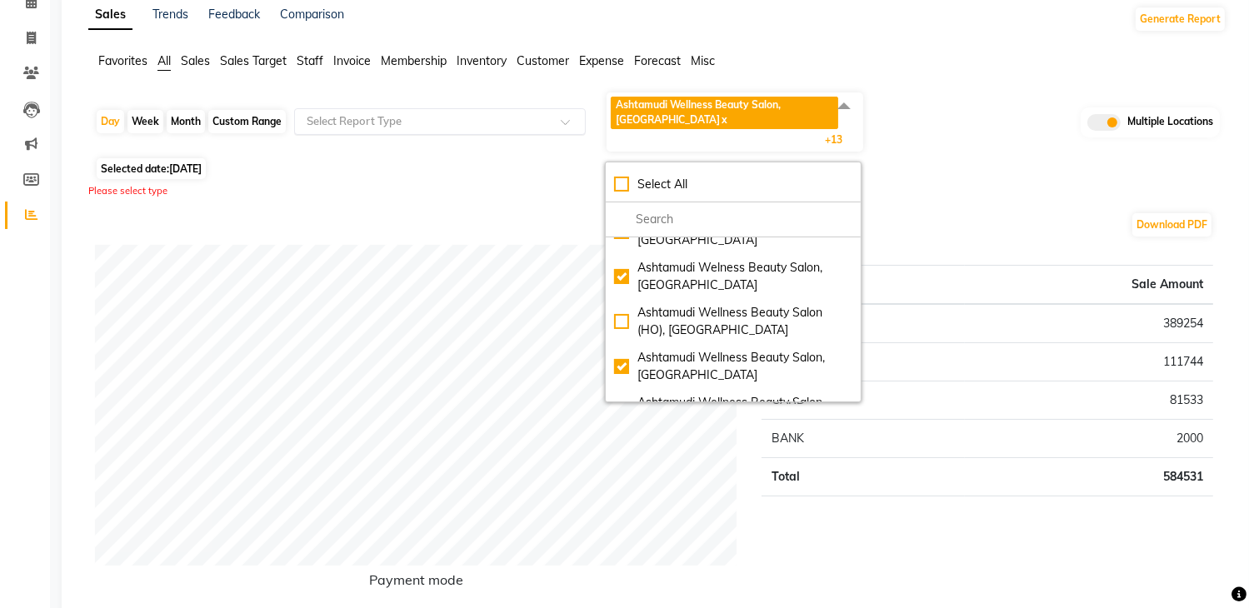
click at [420, 116] on input "text" at bounding box center [423, 121] width 240 height 17
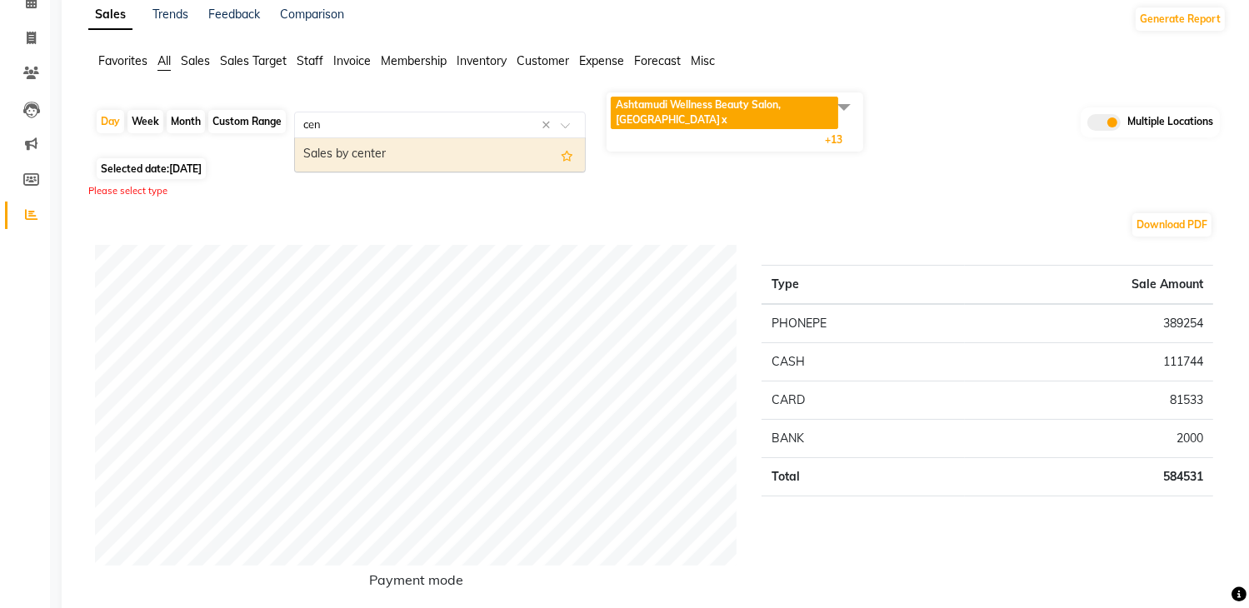
type input "cent"
click at [473, 159] on div "Sales by center" at bounding box center [440, 154] width 290 height 33
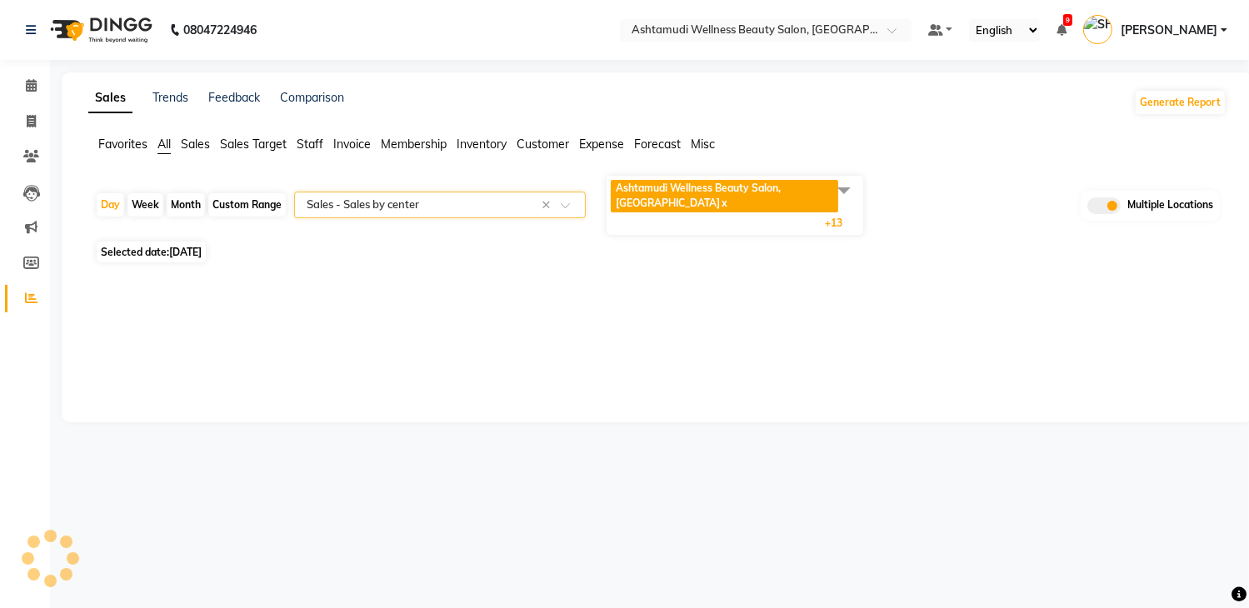
scroll to position [0, 0]
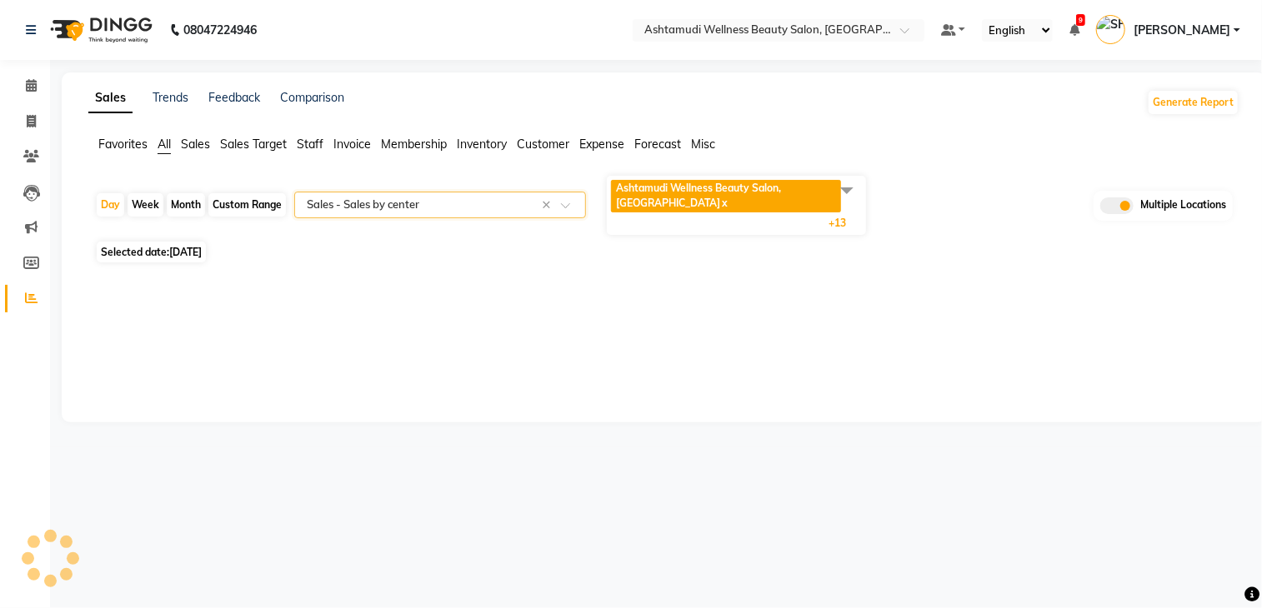
select select "full_report"
select select "csv"
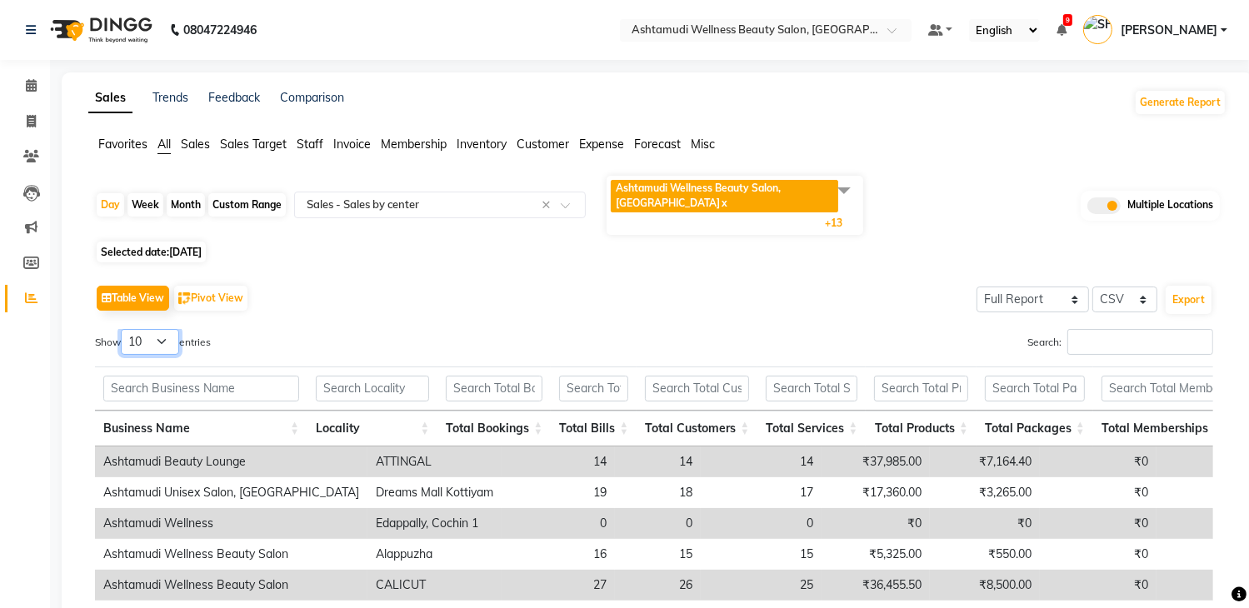
click at [173, 335] on select "10 25 50 100" at bounding box center [150, 342] width 58 height 26
select select "25"
click at [123, 329] on select "10 25 50 100" at bounding box center [150, 342] width 58 height 26
